Goal: Task Accomplishment & Management: Complete application form

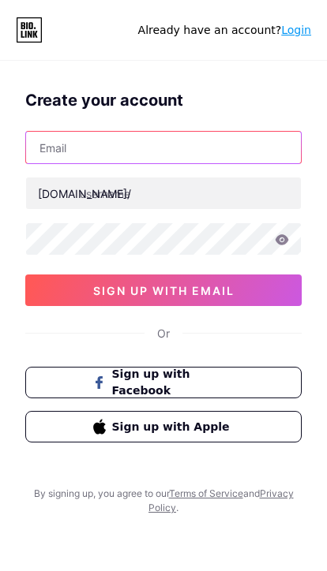
click at [196, 145] on input "text" at bounding box center [163, 148] width 275 height 32
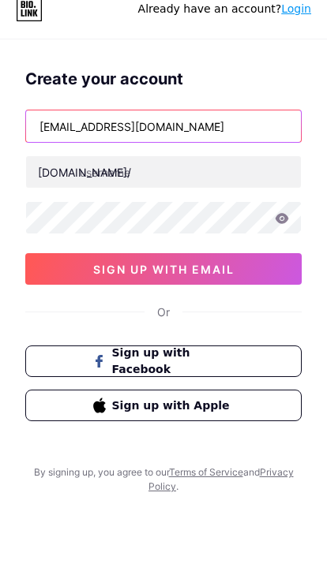
type input "[EMAIL_ADDRESS][DOMAIN_NAME]"
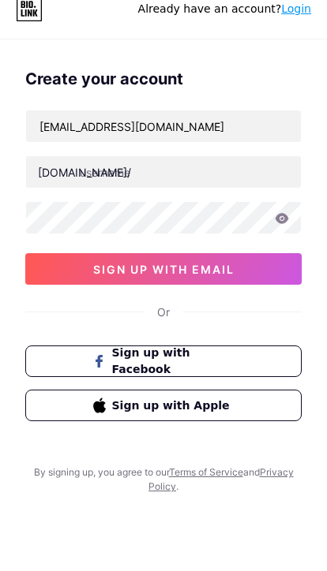
click at [110, 182] on input "text" at bounding box center [163, 193] width 275 height 32
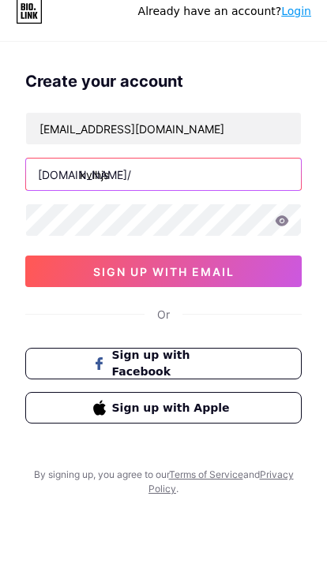
type input "kvihjs"
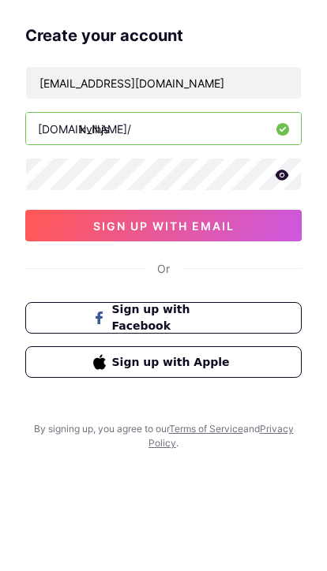
click at [60, 275] on button "sign up with email" at bounding box center [163, 291] width 276 height 32
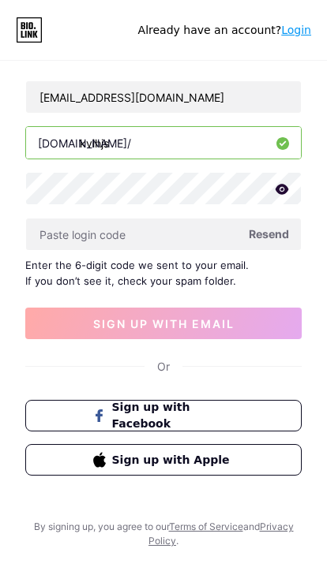
click at [194, 221] on input "text" at bounding box center [163, 235] width 275 height 32
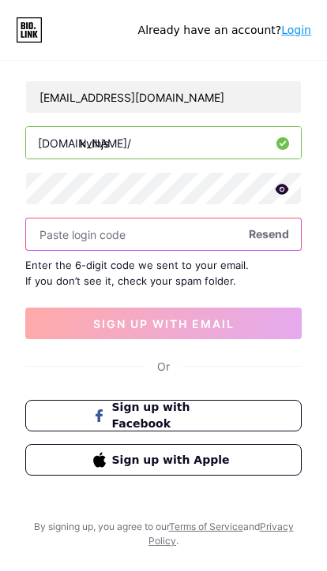
scroll to position [128, 0]
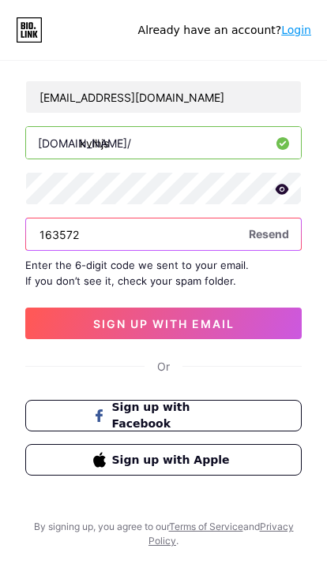
type input "163572"
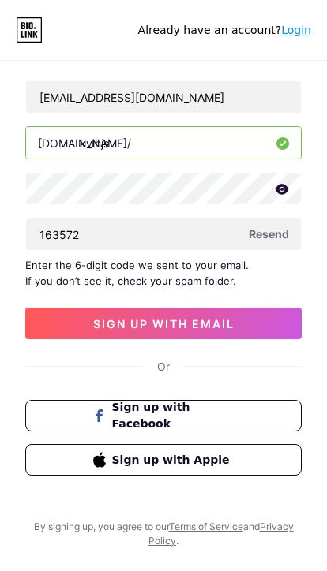
click at [251, 308] on button "sign up with email" at bounding box center [163, 324] width 276 height 32
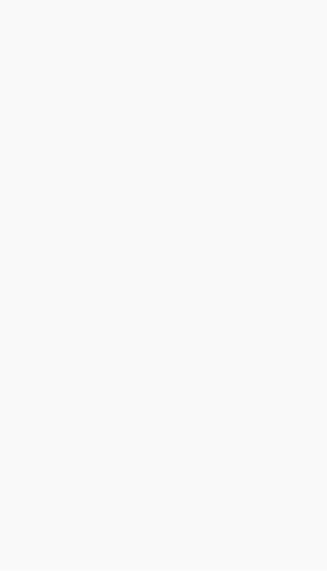
scroll to position [85, 0]
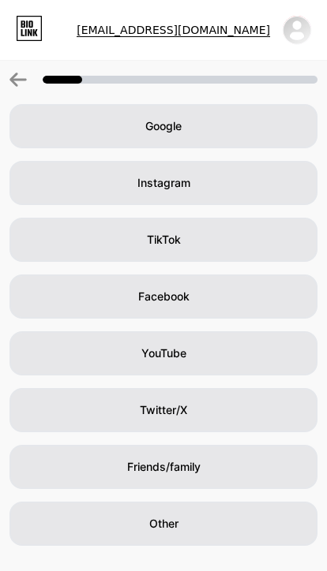
scroll to position [82, 0]
click at [136, 459] on span "Friends/family" at bounding box center [163, 467] width 73 height 16
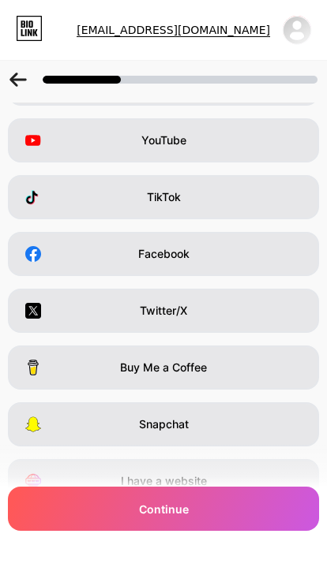
scroll to position [0, 0]
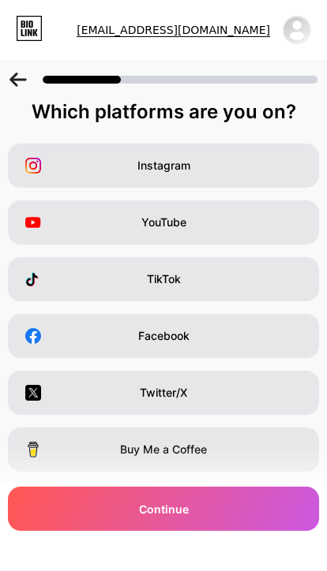
click at [105, 275] on div "TikTok" at bounding box center [163, 279] width 311 height 44
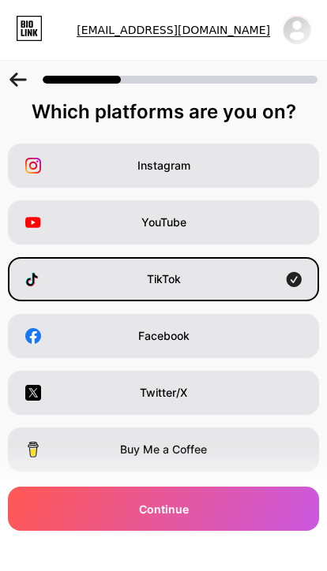
click at [91, 217] on div "YouTube" at bounding box center [163, 222] width 311 height 44
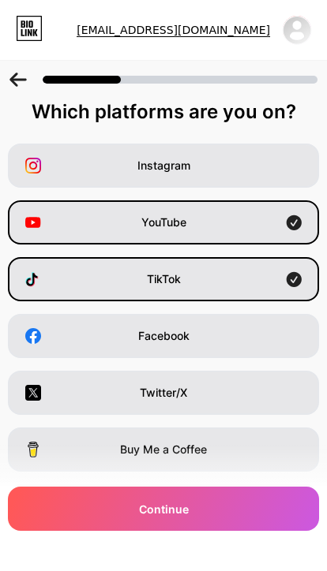
click at [75, 171] on div "Instagram" at bounding box center [163, 166] width 311 height 44
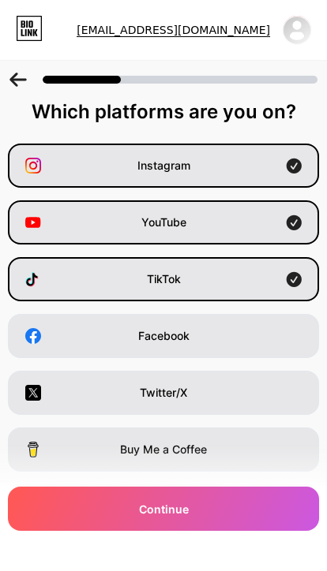
click at [121, 342] on div "Facebook" at bounding box center [163, 336] width 311 height 44
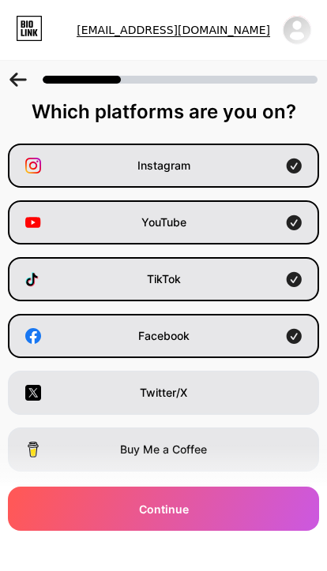
click at [72, 525] on div "Continue" at bounding box center [163, 509] width 311 height 44
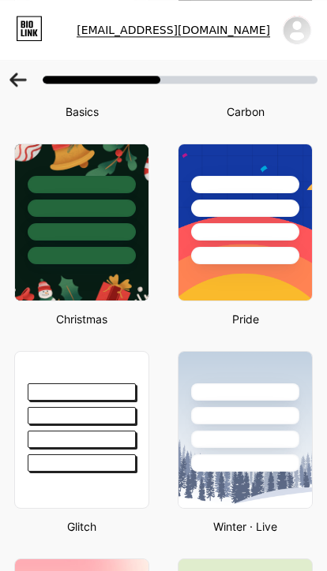
scroll to position [212, 0]
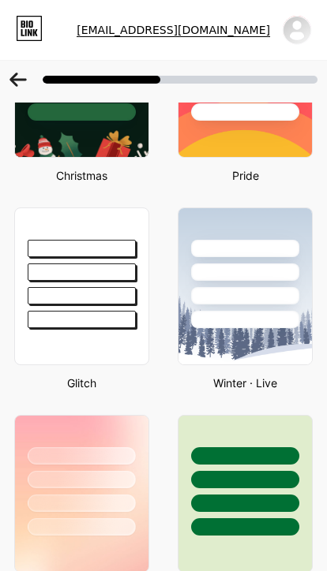
click at [226, 331] on img at bounding box center [244, 286] width 133 height 156
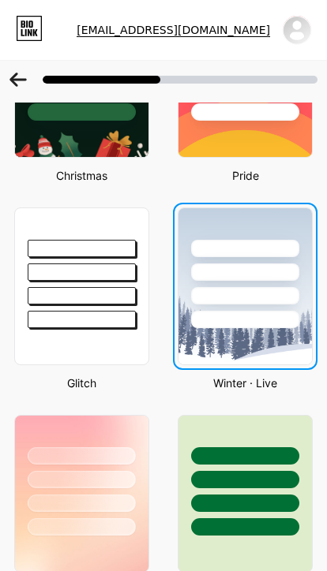
scroll to position [24, 0]
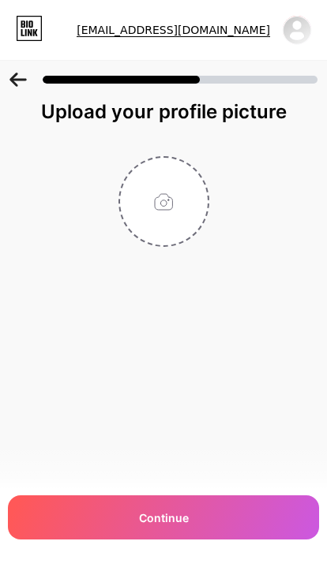
click at [155, 189] on input "file" at bounding box center [164, 202] width 88 height 88
click at [207, 502] on div "Continue" at bounding box center [163, 517] width 311 height 44
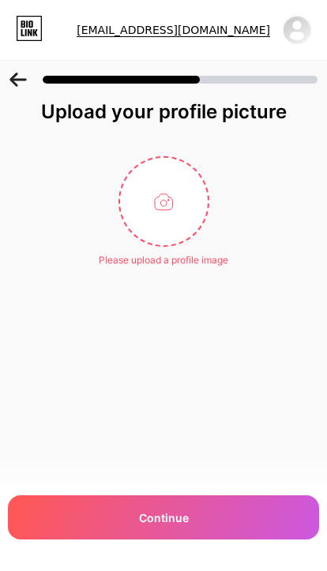
click at [199, 521] on div "Continue" at bounding box center [163, 517] width 311 height 44
click at [198, 525] on div "Continue" at bounding box center [163, 517] width 311 height 44
